Goal: Task Accomplishment & Management: Manage account settings

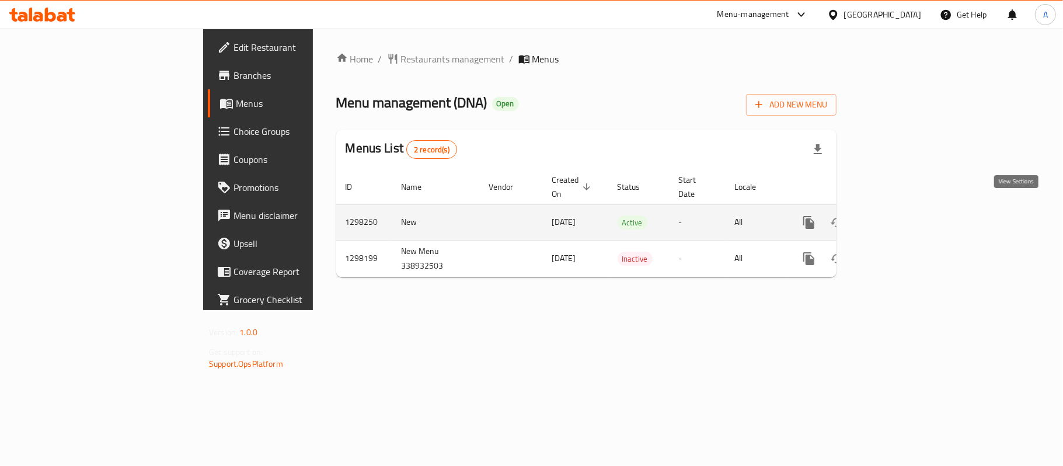
click at [900, 215] on icon "enhanced table" at bounding box center [893, 222] width 14 height 14
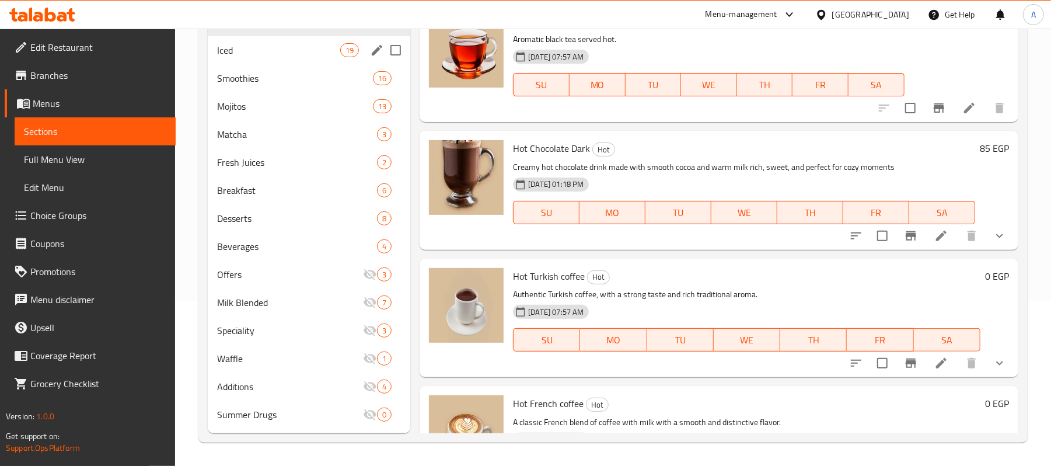
scroll to position [10, 0]
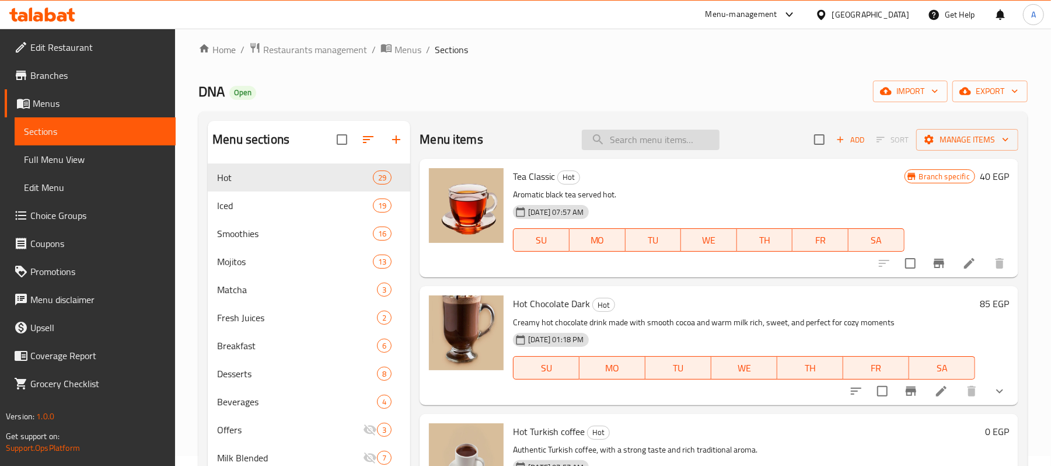
click at [652, 135] on input "search" at bounding box center [651, 140] width 138 height 20
paste input "Frappe"
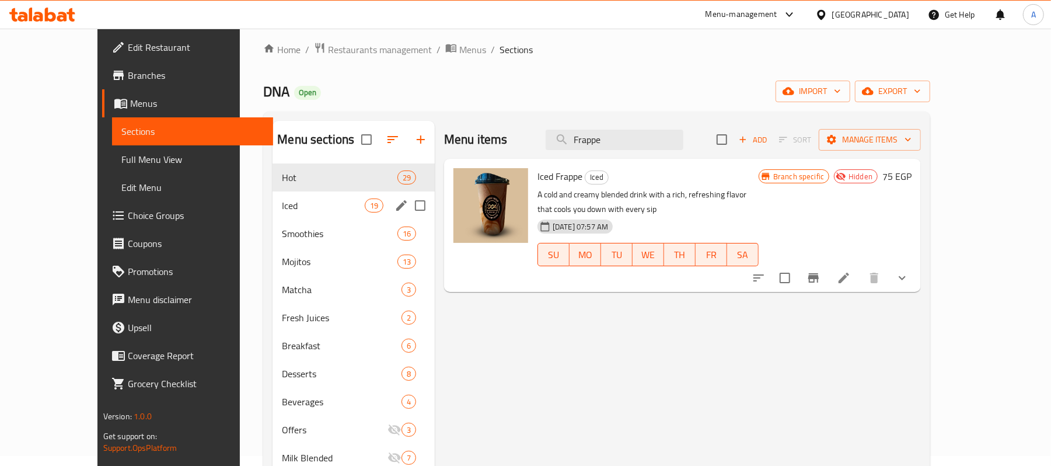
click at [299, 204] on span "Iced" at bounding box center [323, 205] width 82 height 14
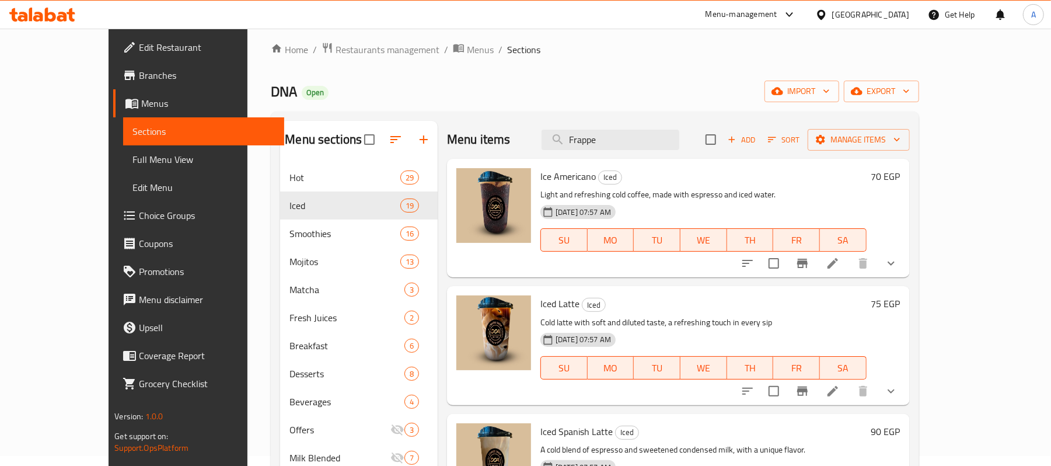
click at [656, 155] on div "Menu items Frappe Add Sort Manage items" at bounding box center [678, 140] width 463 height 38
click at [659, 130] on input "Frappe" at bounding box center [611, 140] width 138 height 20
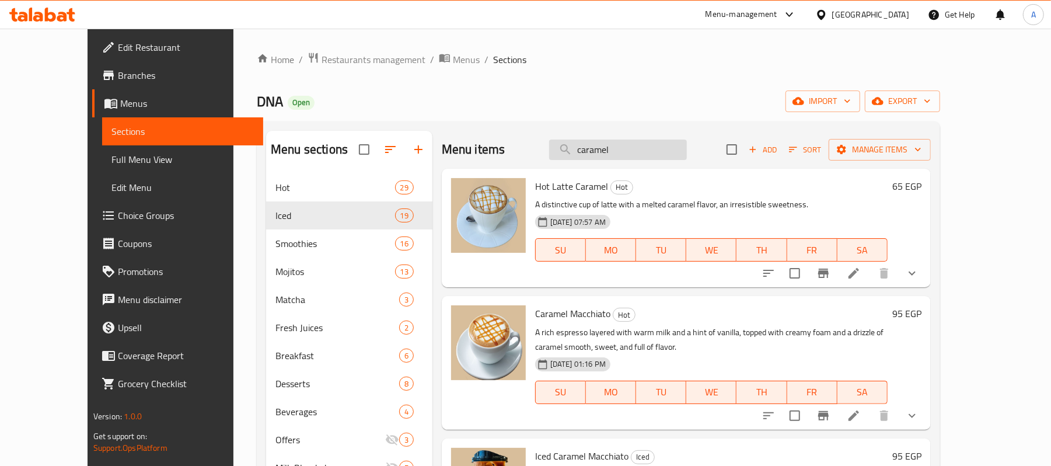
click at [603, 154] on input "caramel" at bounding box center [618, 149] width 138 height 20
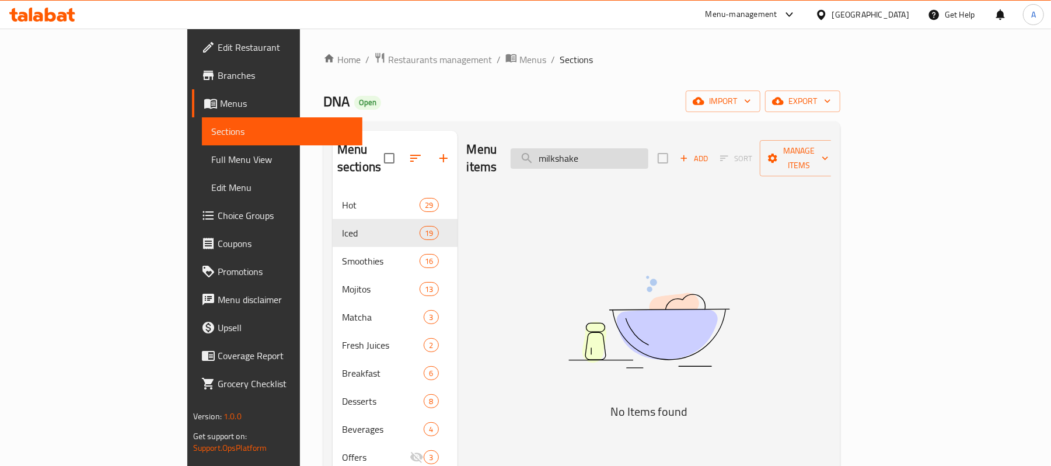
click at [647, 159] on input "milkshake" at bounding box center [580, 158] width 138 height 20
click at [614, 155] on input "milkshake" at bounding box center [580, 158] width 138 height 20
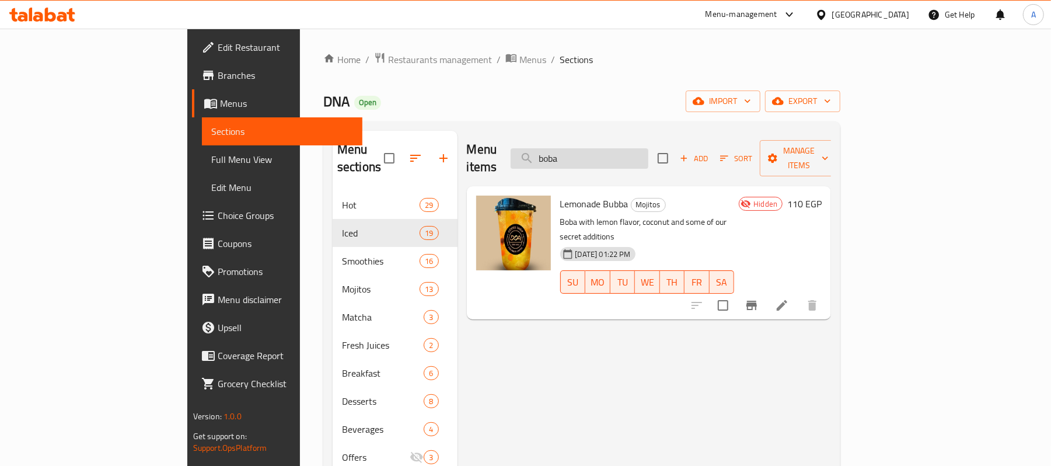
click at [615, 155] on input "boba" at bounding box center [580, 158] width 138 height 20
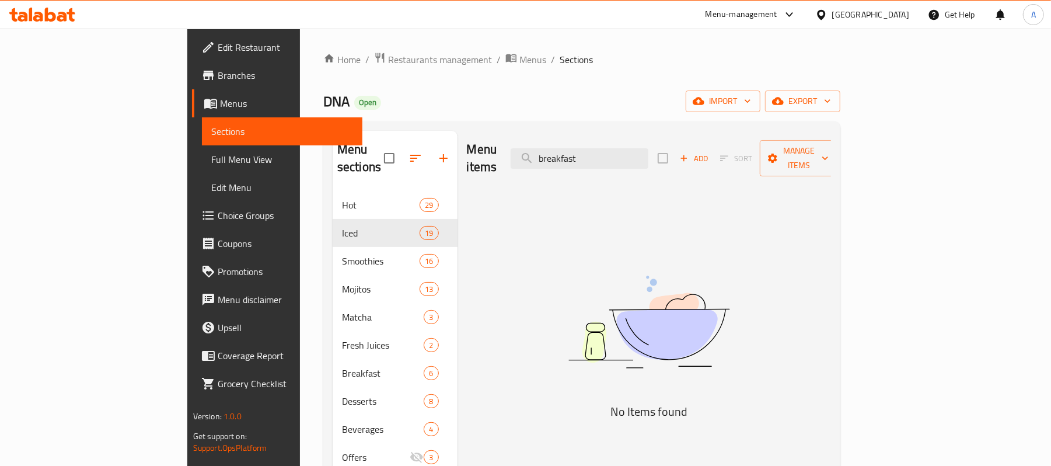
type input "breakfast"
click at [211, 155] on span "Full Menu View" at bounding box center [282, 159] width 142 height 14
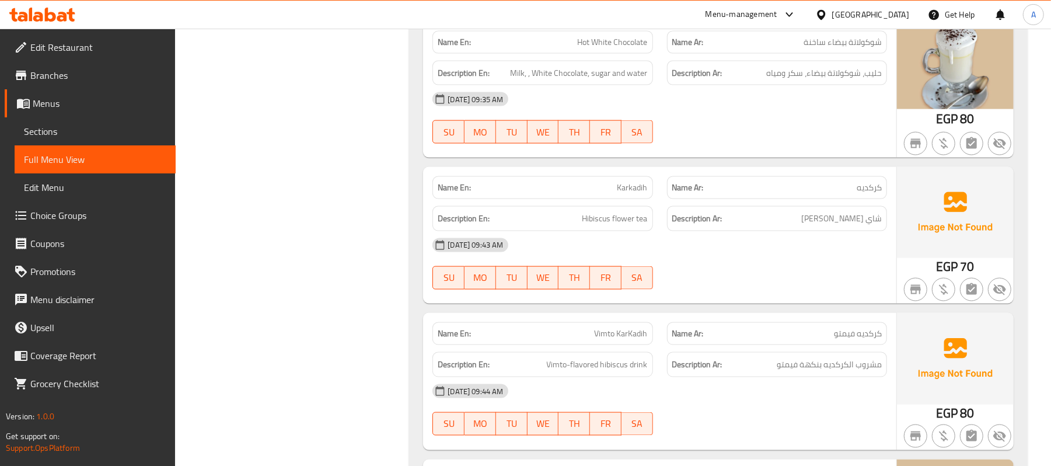
scroll to position [4279, 0]
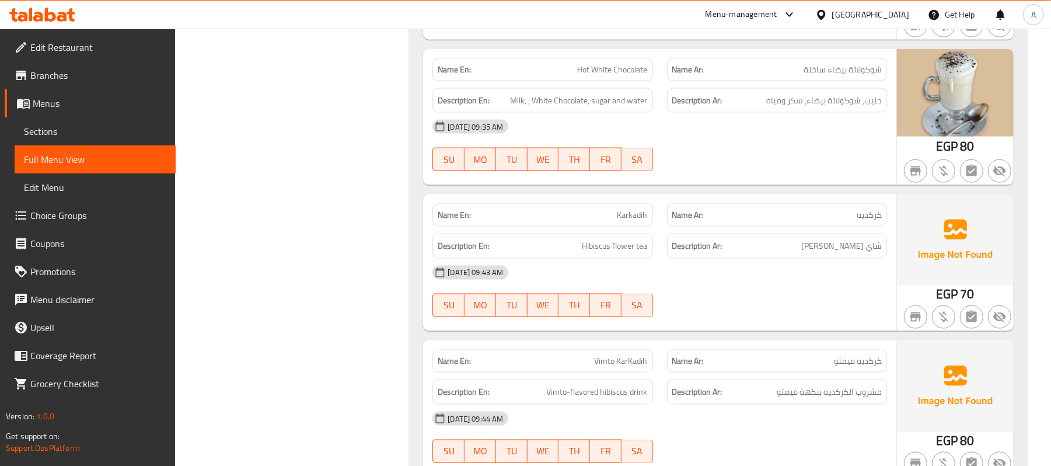
click at [628, 221] on span "Karkadih" at bounding box center [632, 215] width 30 height 12
copy span "Karkadih"
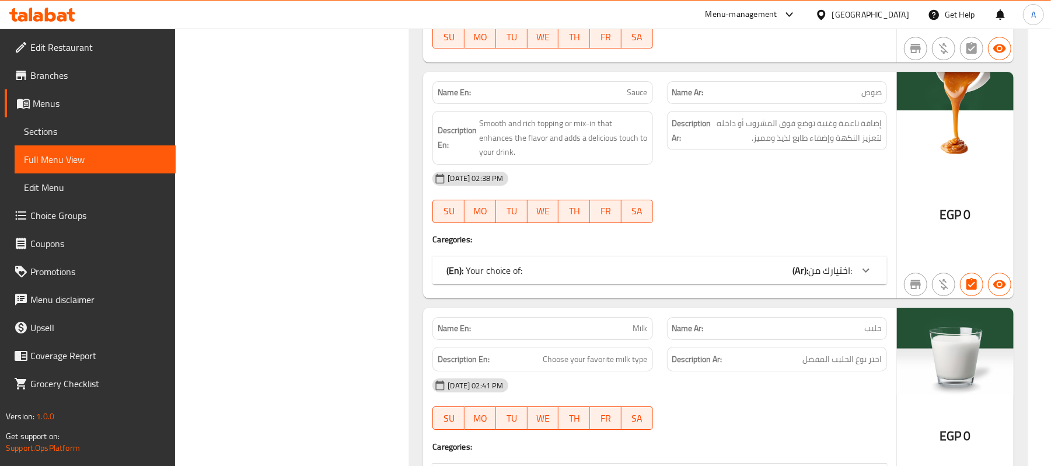
scroll to position [21894, 0]
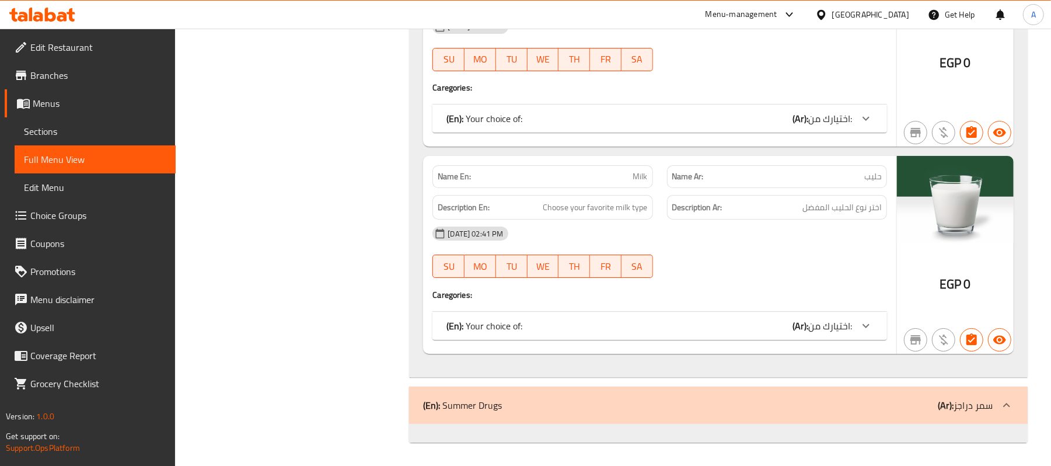
click at [726, 393] on div "(En): Summer Drugs (Ar): سمر دراجز" at bounding box center [718, 404] width 619 height 37
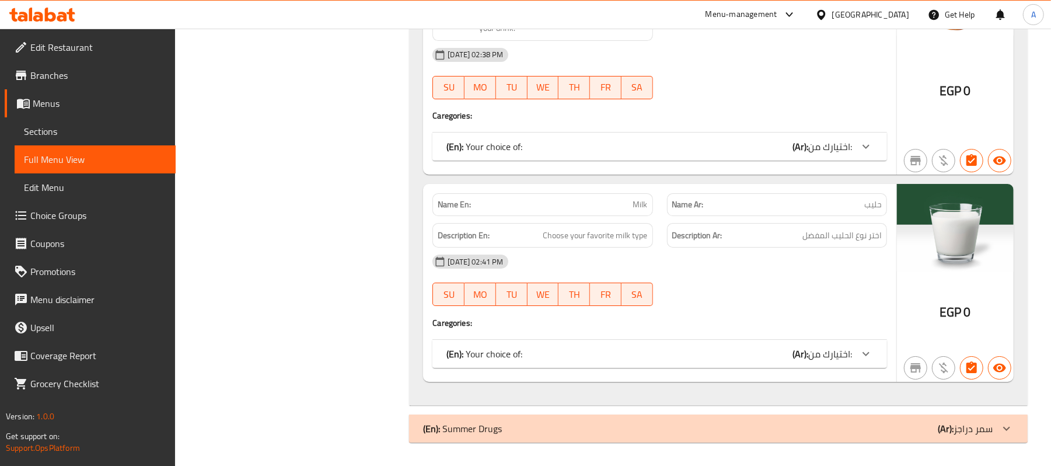
scroll to position [21866, 0]
click at [670, 424] on div "(En): Summer Drugs (Ar): سمر دراجز" at bounding box center [708, 428] width 570 height 14
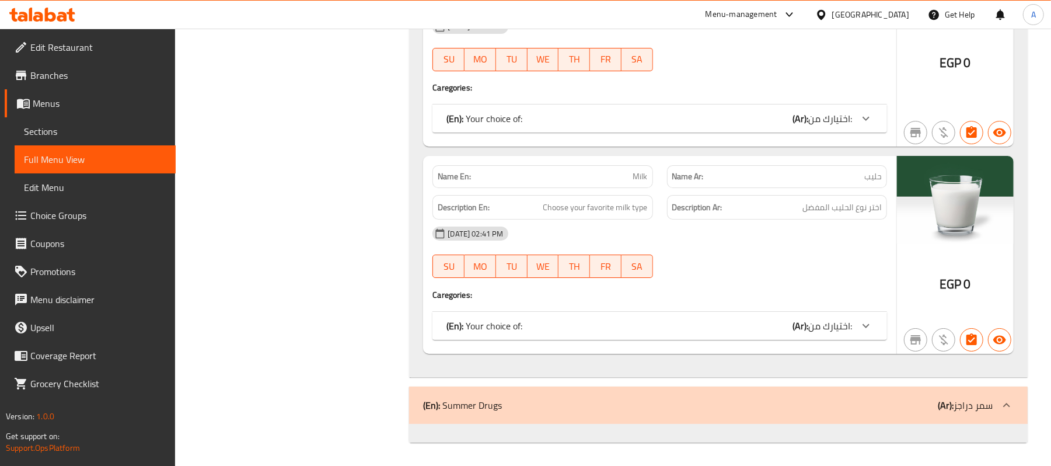
scroll to position [21894, 0]
